Goal: Book appointment/travel/reservation

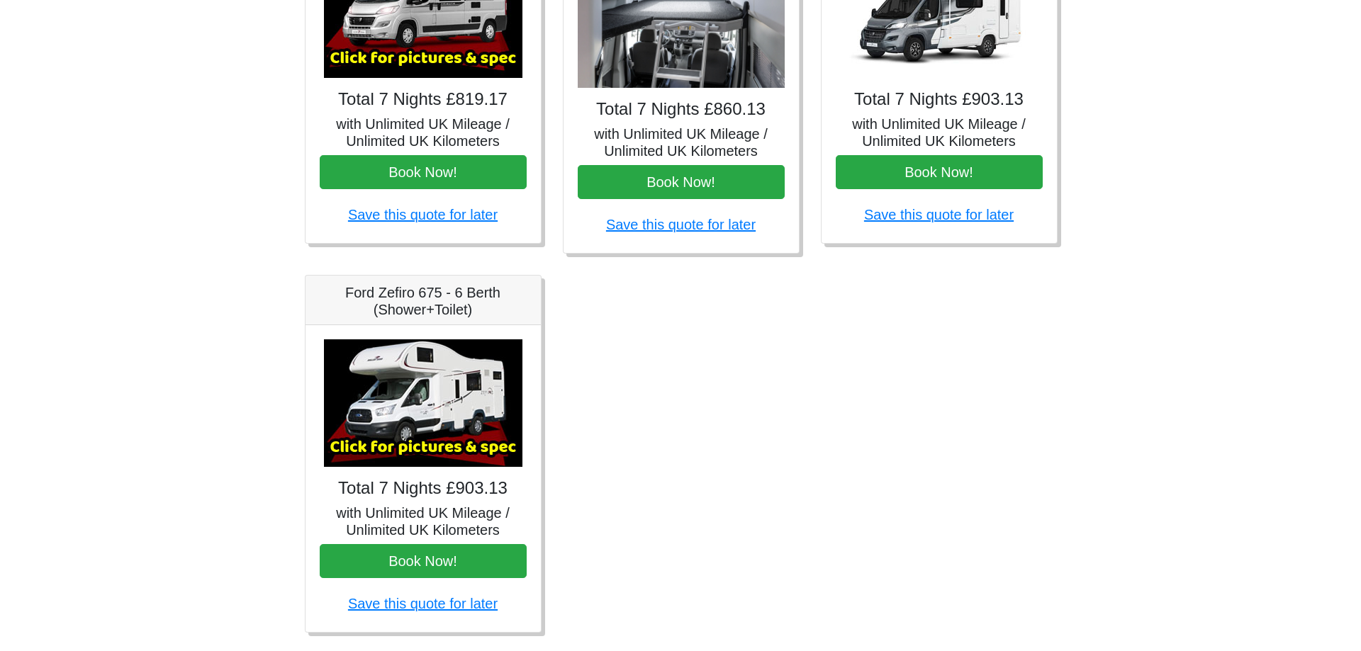
scroll to position [763, 0]
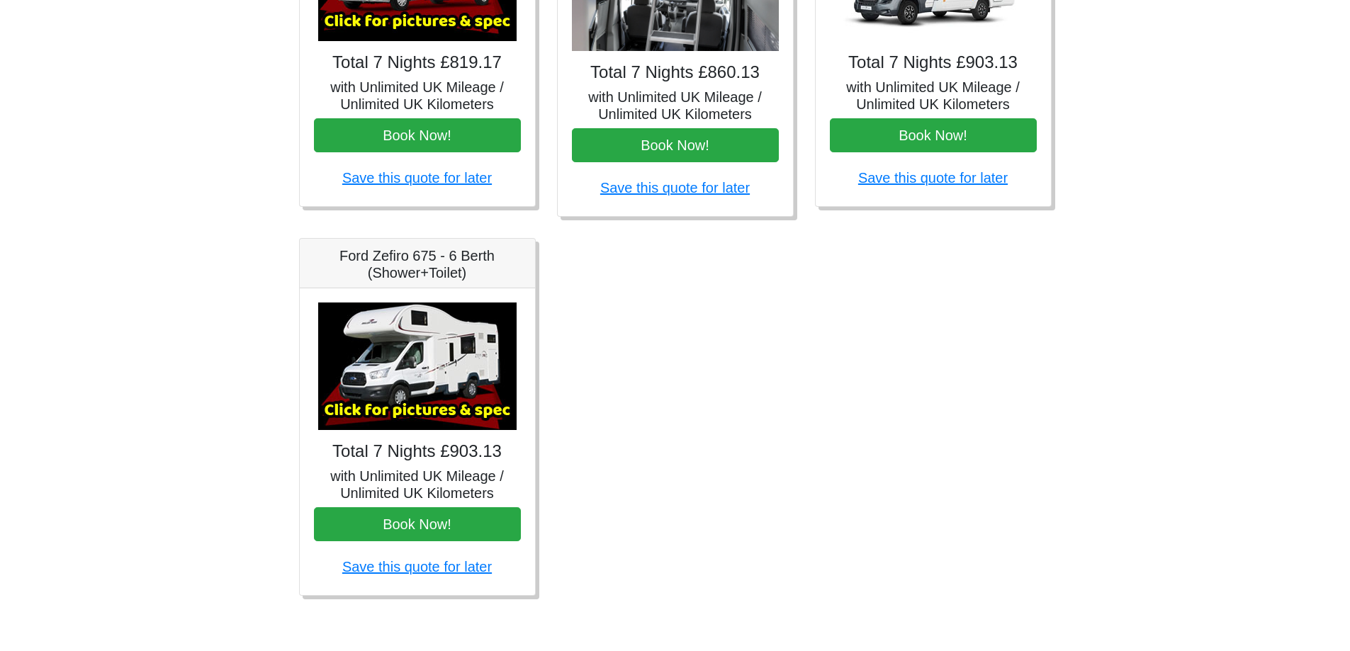
click at [395, 400] on img at bounding box center [417, 367] width 198 height 128
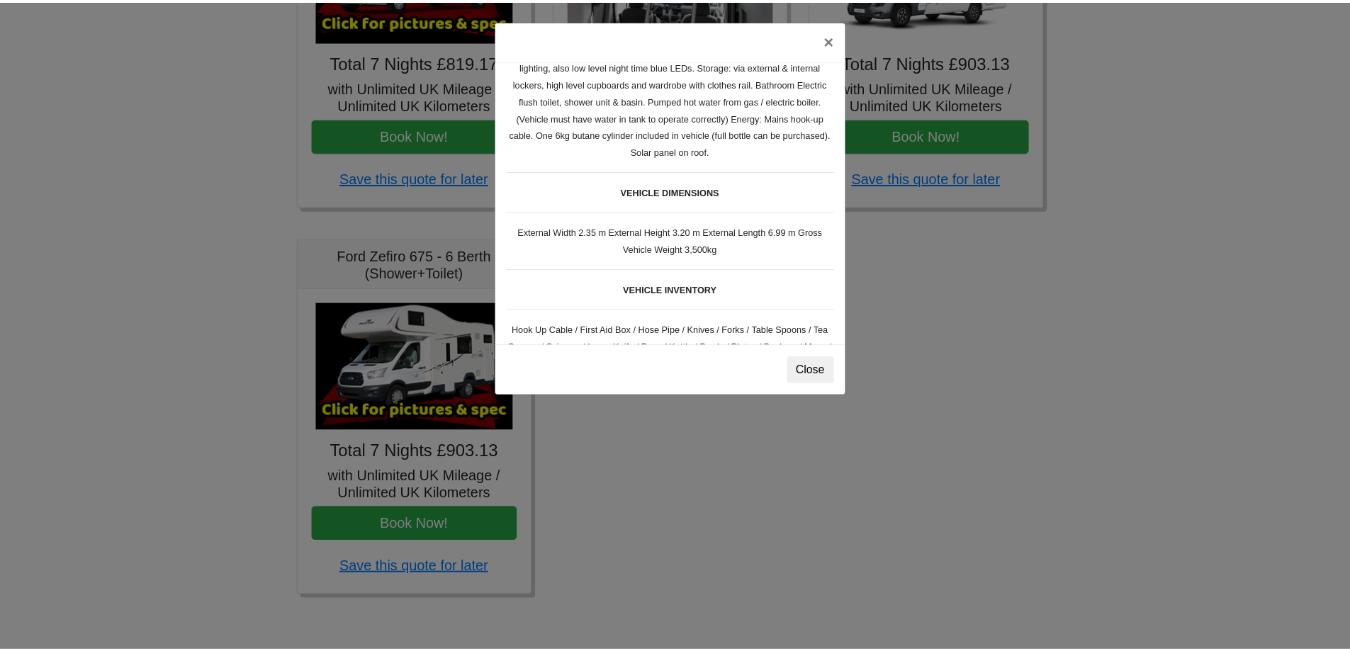
scroll to position [354, 0]
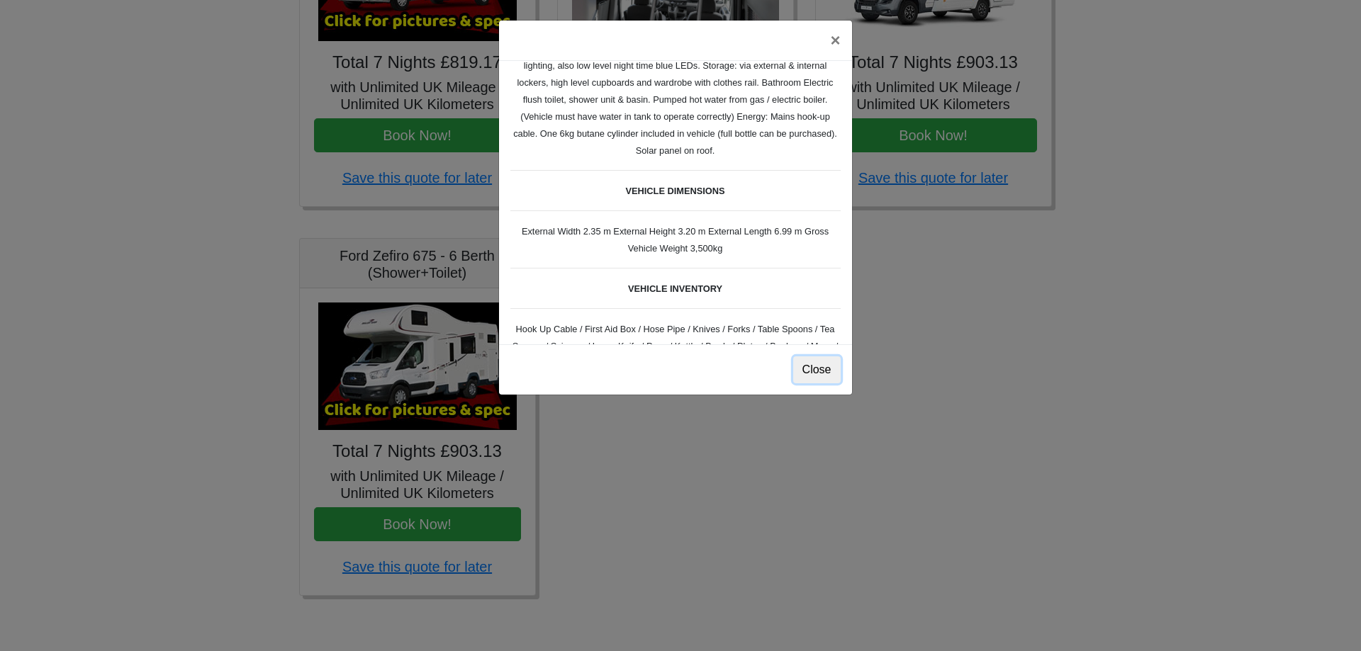
click at [819, 365] on button "Close" at bounding box center [816, 370] width 47 height 27
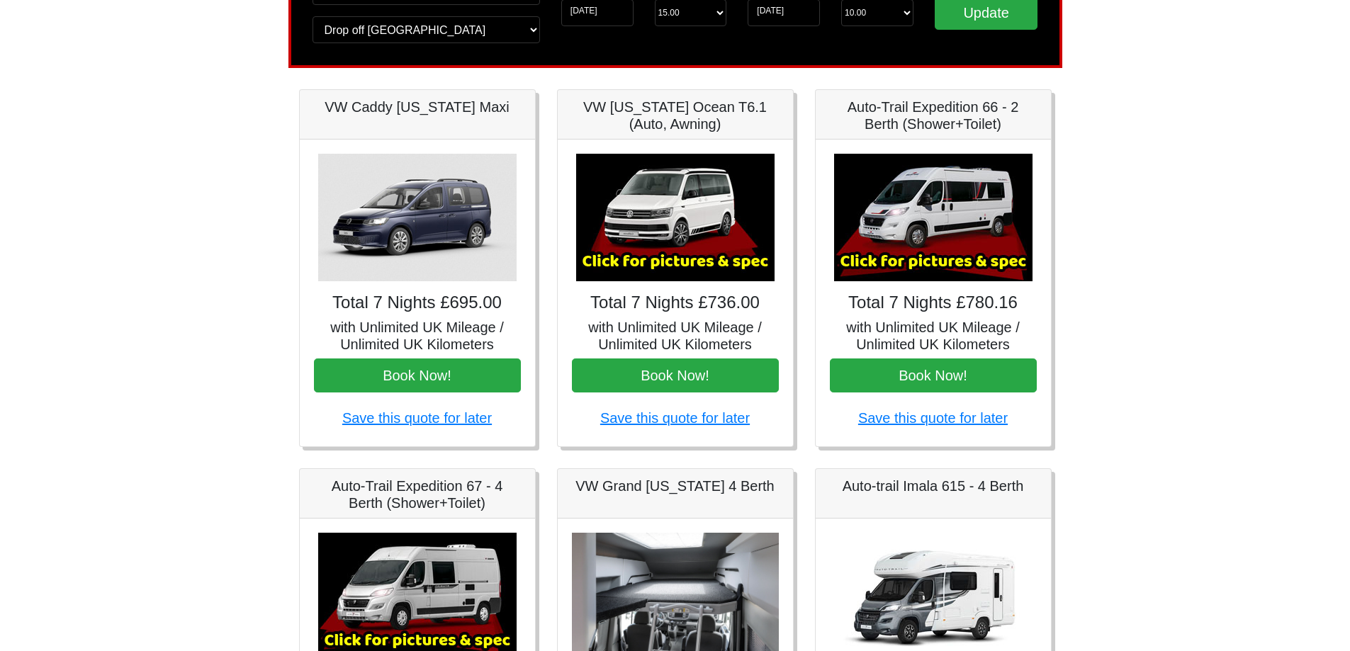
scroll to position [0, 0]
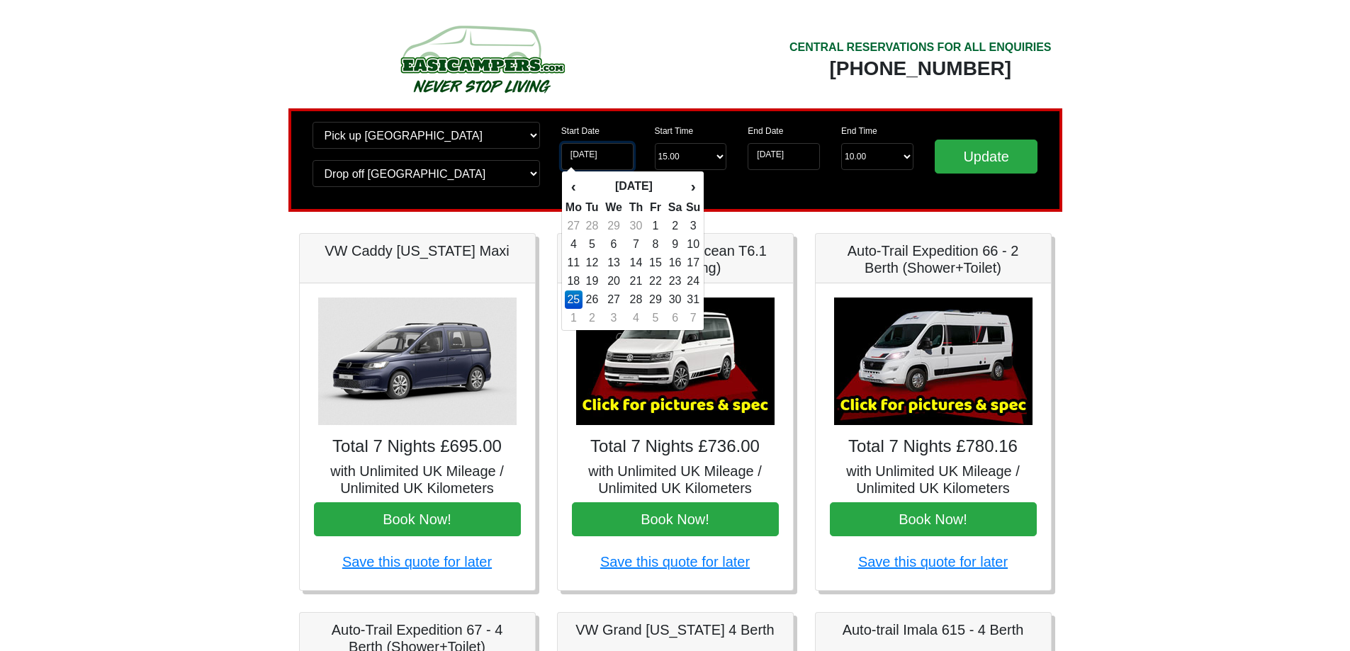
click at [609, 154] on input "[DATE]" at bounding box center [597, 156] width 72 height 27
click at [640, 282] on td "21" at bounding box center [636, 281] width 21 height 18
type input "[DATE]"
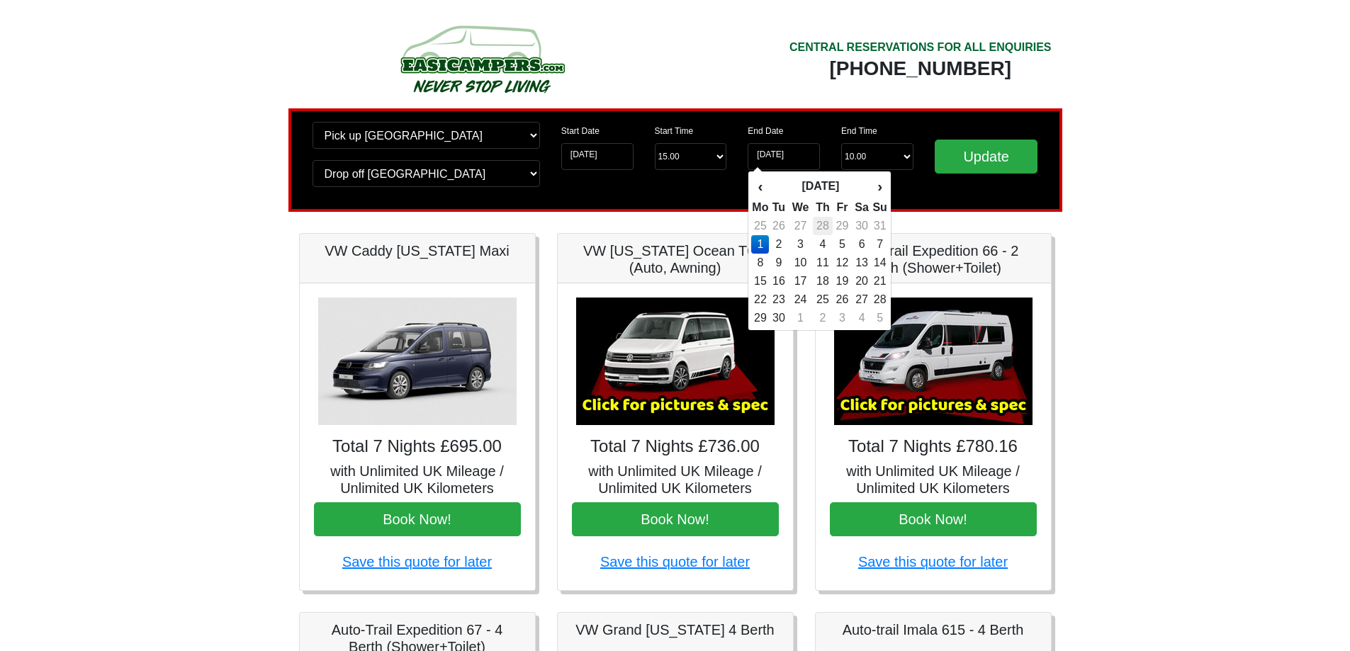
click at [824, 230] on td "28" at bounding box center [823, 226] width 21 height 18
type input "[DATE]"
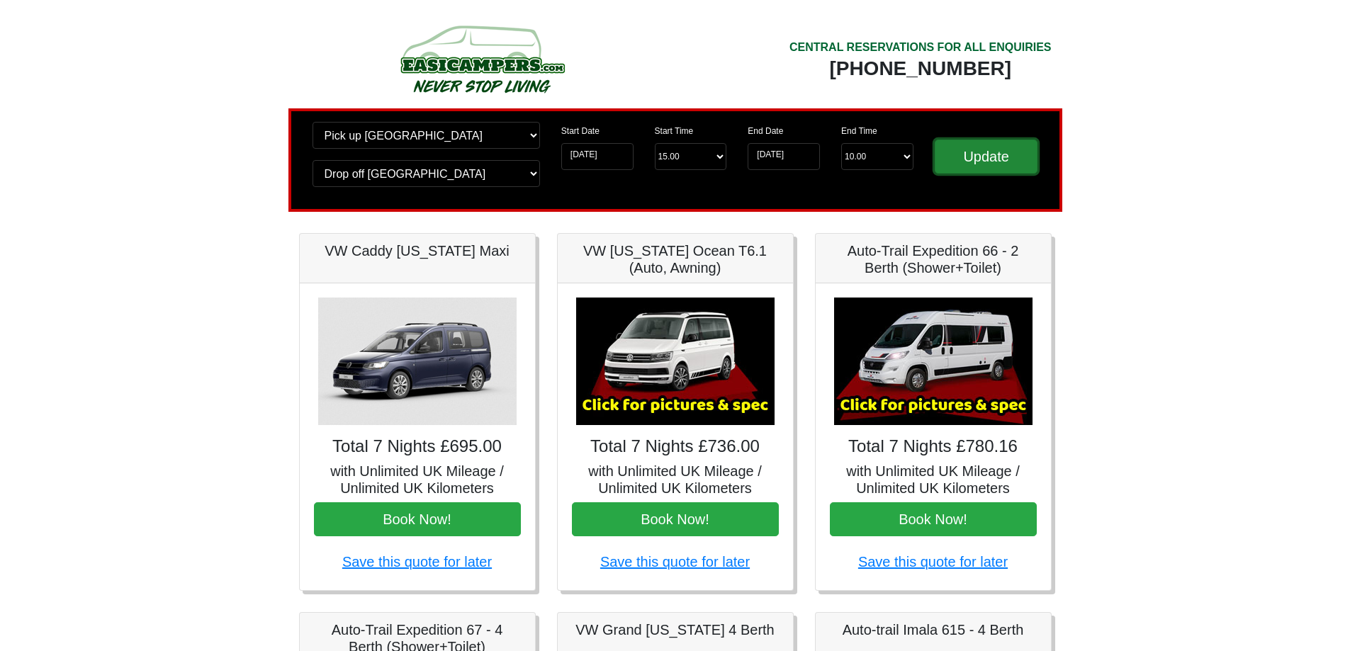
click at [975, 148] on input "Update" at bounding box center [986, 157] width 103 height 34
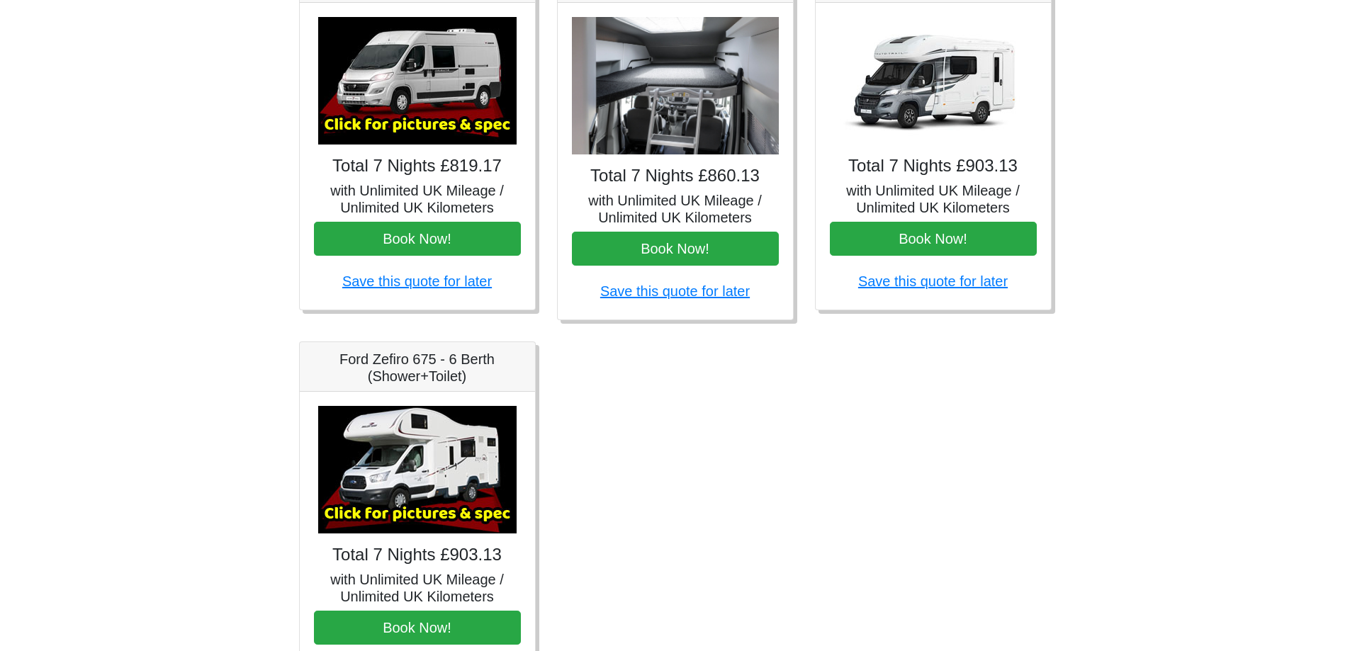
scroll to position [661, 0]
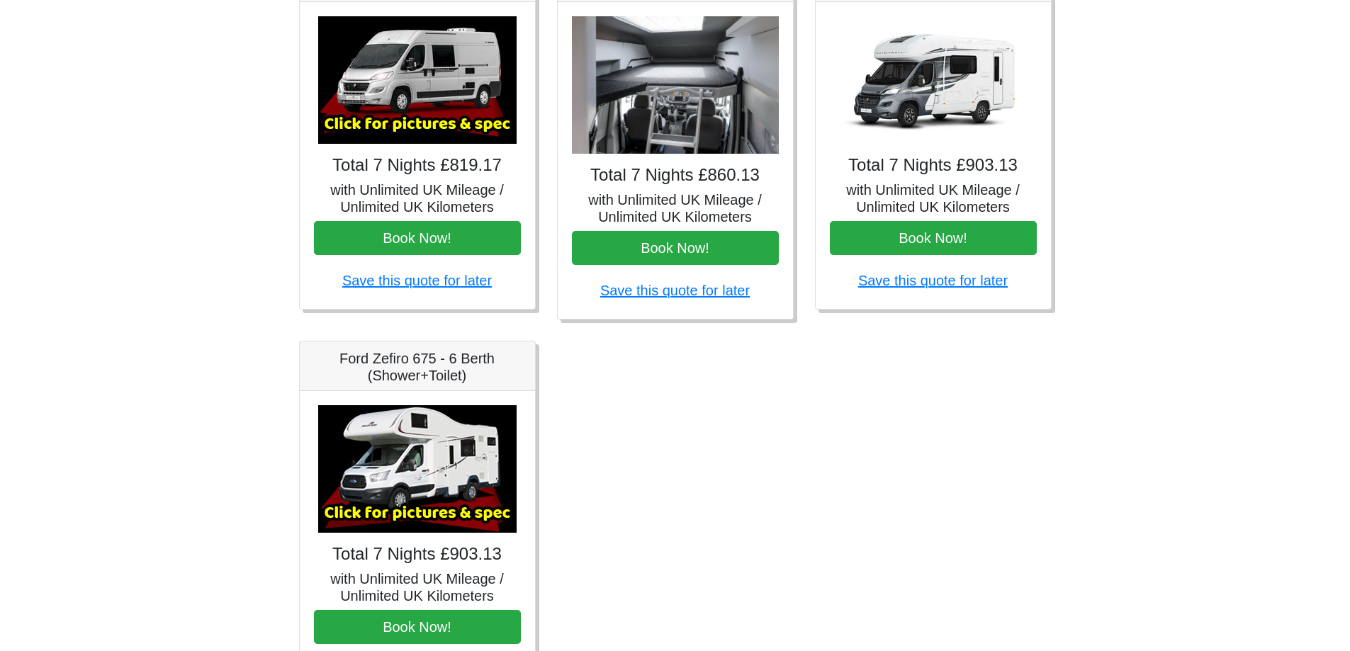
click at [695, 558] on div "Fiat 500 3DR Manual Total 7 Nights £185.00 with Unlimited UK Mileage / Unlimite…" at bounding box center [675, 147] width 774 height 1148
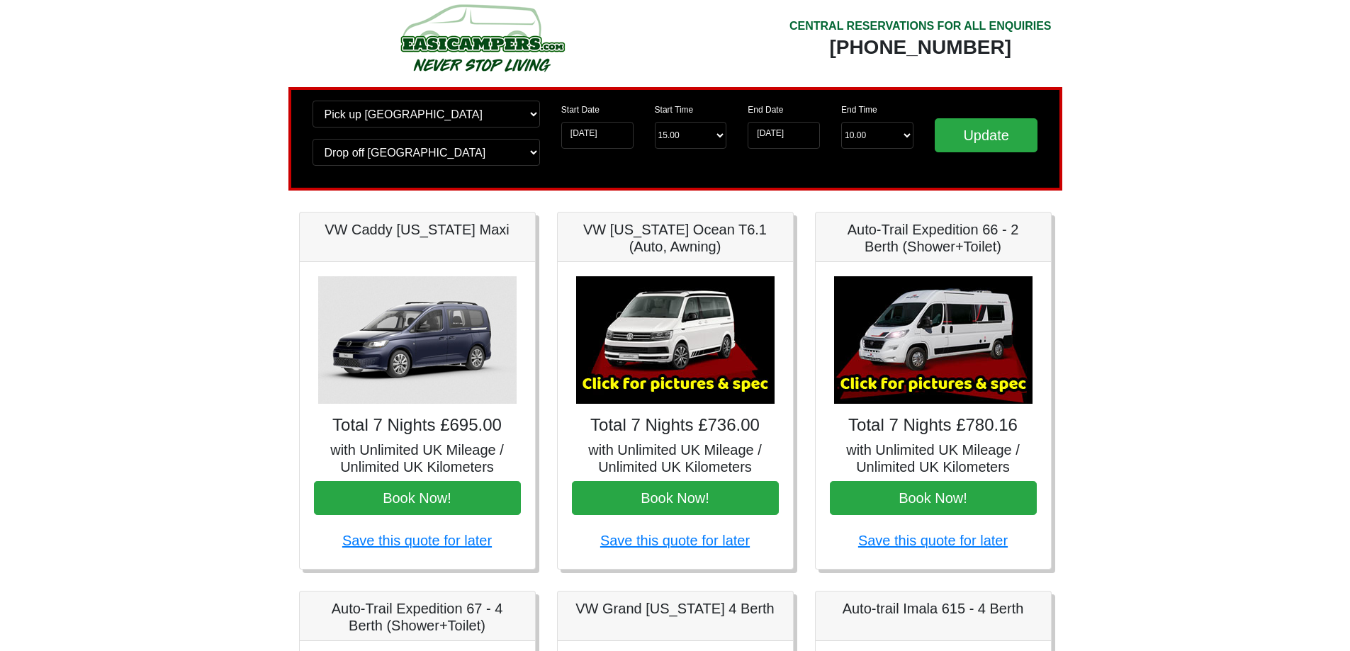
scroll to position [0, 0]
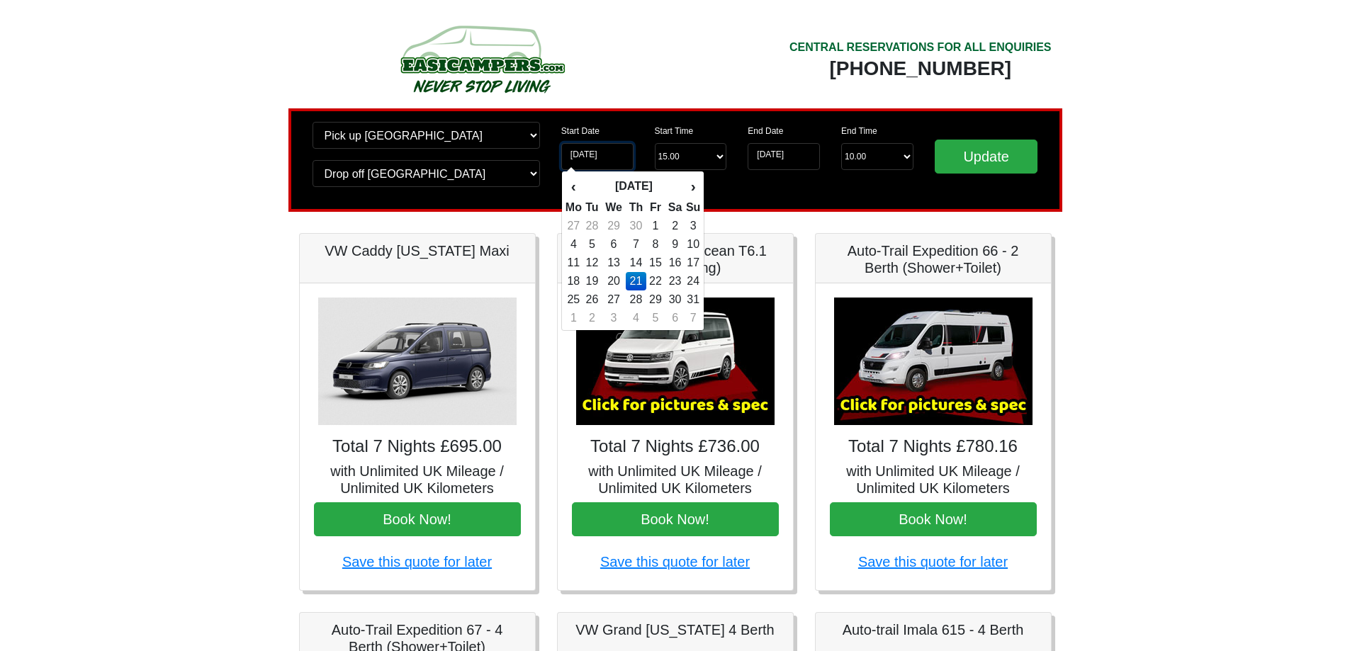
click at [601, 148] on input "[DATE]" at bounding box center [597, 156] width 72 height 27
click at [575, 190] on th "‹" at bounding box center [574, 186] width 18 height 24
click at [617, 303] on td "29" at bounding box center [614, 300] width 24 height 18
type input "29-04-2026"
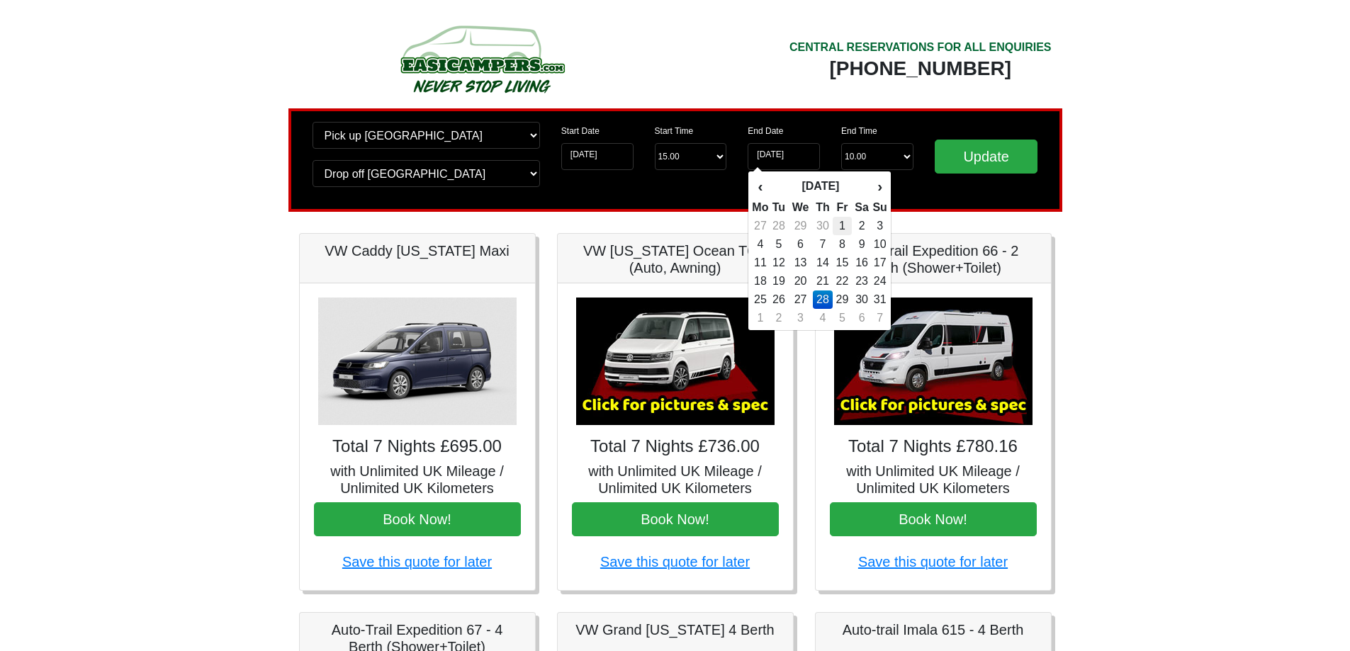
click at [850, 224] on td "1" at bounding box center [842, 226] width 19 height 18
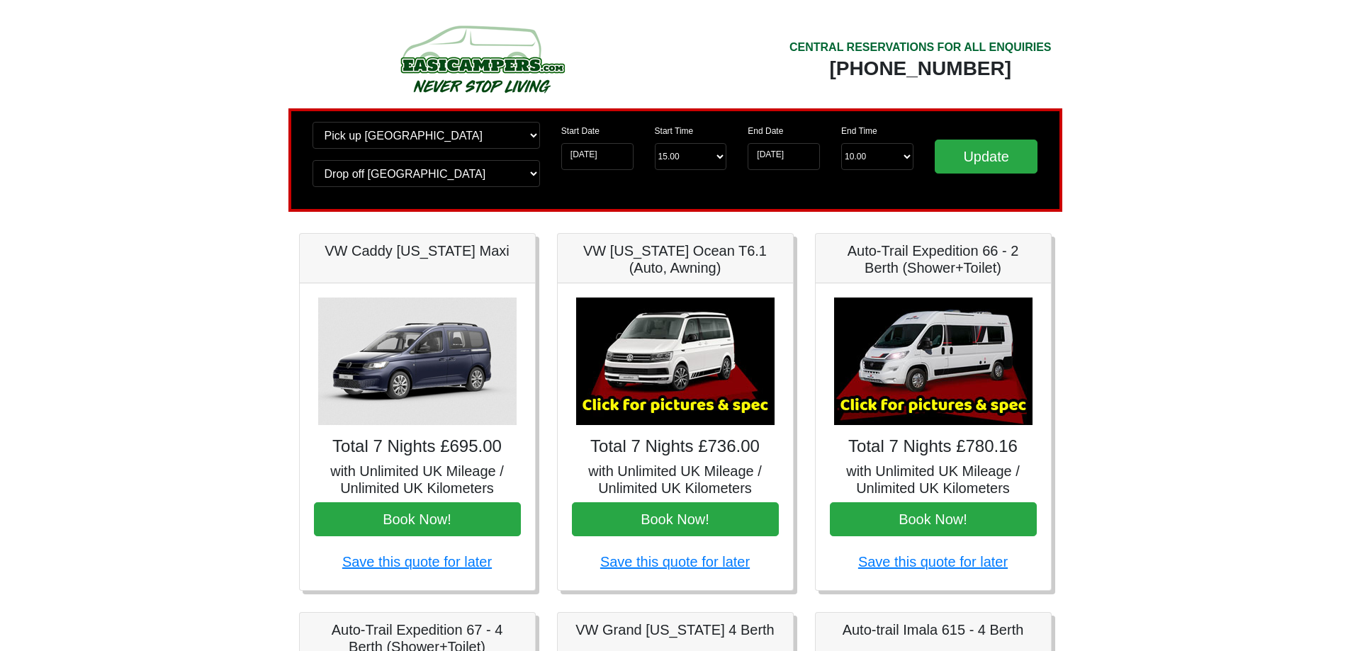
type input "01-05-2026"
click at [510, 135] on select "Change pick up location? Pick up Edinburgh Birmingham Airport Blackburn Lancash…" at bounding box center [427, 135] width 228 height 27
